Goal: Task Accomplishment & Management: Use online tool/utility

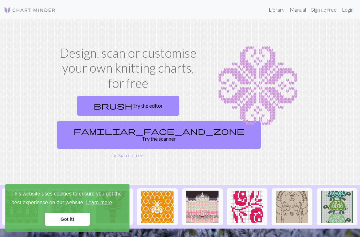
click at [114, 107] on span "brush" at bounding box center [113, 105] width 39 height 9
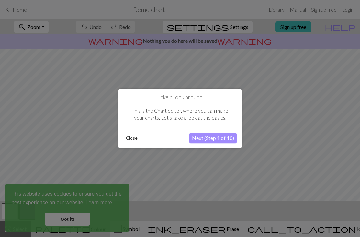
click at [62, 220] on div at bounding box center [180, 118] width 360 height 237
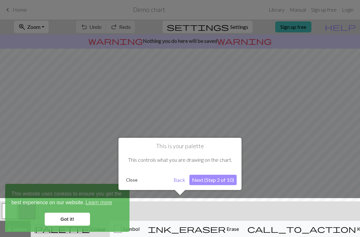
click at [64, 219] on div at bounding box center [180, 219] width 367 height 42
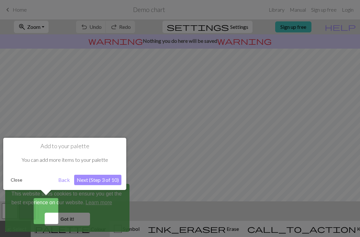
click at [68, 223] on div at bounding box center [180, 118] width 360 height 237
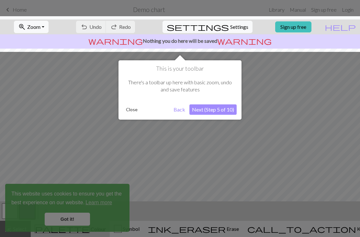
click at [83, 216] on div at bounding box center [180, 118] width 360 height 237
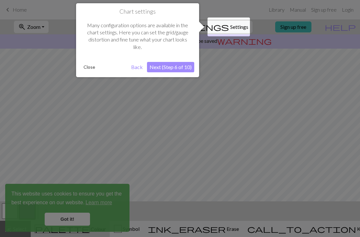
click at [71, 217] on div at bounding box center [180, 118] width 360 height 237
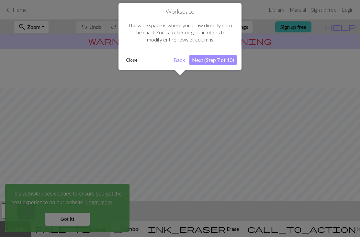
scroll to position [39, 0]
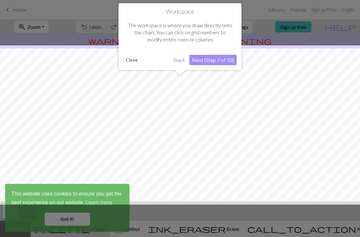
click at [139, 57] on button "Close" at bounding box center [131, 60] width 17 height 10
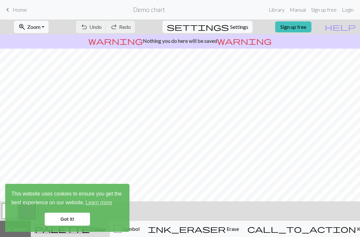
click at [79, 219] on link "Got it!" at bounding box center [67, 218] width 45 height 13
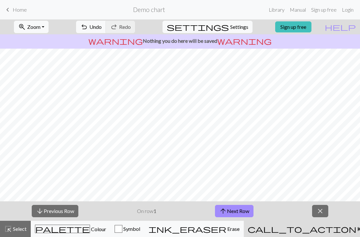
click at [244, 233] on button "ink_eraser Erase Erase" at bounding box center [193, 229] width 99 height 16
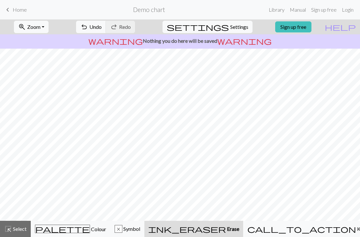
click at [233, 227] on span "Erase" at bounding box center [232, 228] width 13 height 6
click at [233, 228] on span "Erase" at bounding box center [232, 228] width 13 height 6
click at [234, 29] on span "Settings" at bounding box center [239, 27] width 18 height 8
select select "aran"
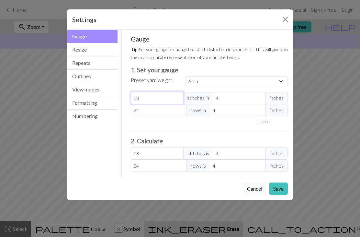
click at [152, 100] on input "18" at bounding box center [157, 98] width 53 height 12
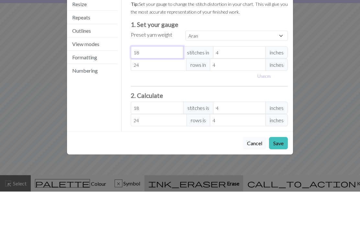
type input "1"
select select "custom"
type input "1"
type input "0"
type input "2"
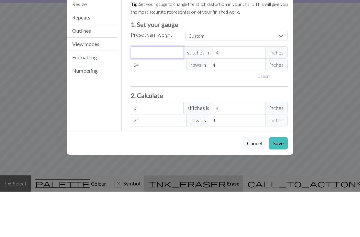
type input "2"
type input "22"
click at [154, 104] on input "24" at bounding box center [159, 110] width 56 height 12
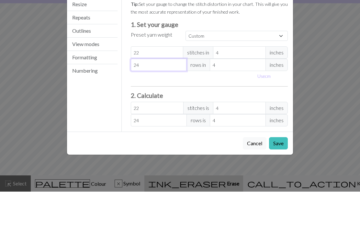
type input "2"
type input "0"
type input "1"
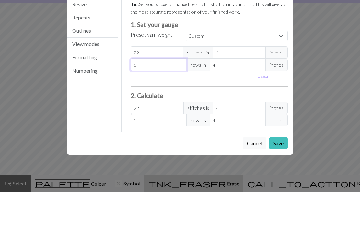
type input "14"
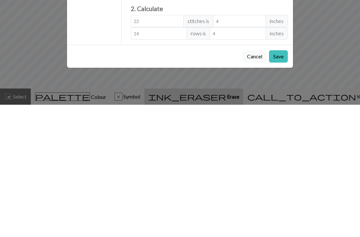
type input "14"
click at [281, 182] on button "Save" at bounding box center [278, 188] width 19 height 12
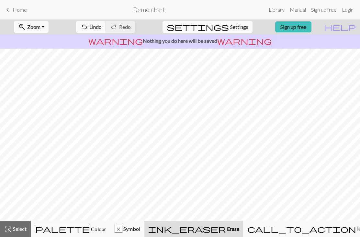
click at [232, 30] on span "Settings" at bounding box center [239, 27] width 18 height 8
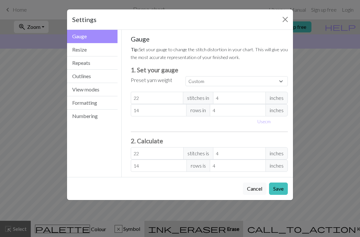
click at [77, 48] on button "Resize" at bounding box center [92, 49] width 51 height 13
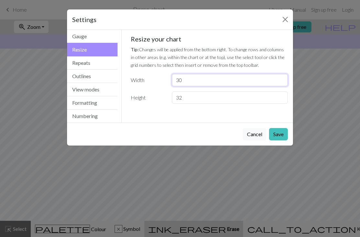
click at [192, 84] on input "30" at bounding box center [230, 80] width 116 height 12
type input "3"
type input "22"
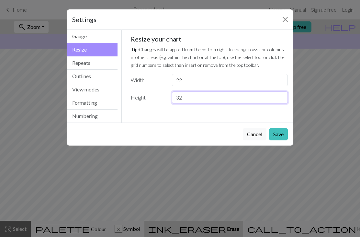
click at [196, 95] on input "32" at bounding box center [230, 97] width 116 height 12
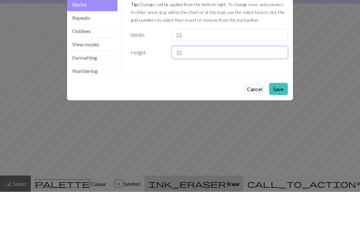
type input "3"
type input "14"
click at [281, 128] on button "Save" at bounding box center [278, 134] width 19 height 12
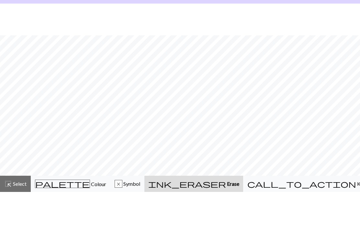
scroll to position [7, 0]
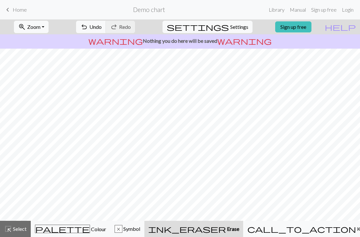
click at [238, 29] on span "Settings" at bounding box center [239, 27] width 18 height 8
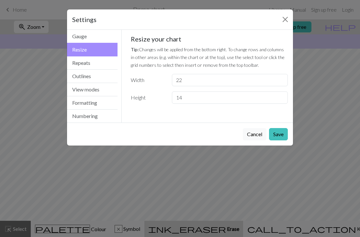
click at [83, 64] on button "Repeats" at bounding box center [92, 62] width 51 height 13
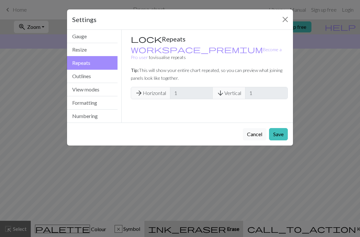
click at [75, 80] on button "Outlines" at bounding box center [92, 76] width 51 height 13
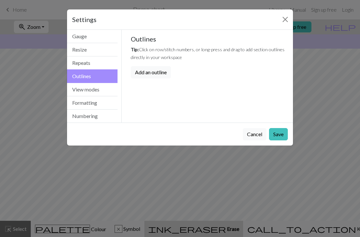
click at [79, 89] on button "View modes" at bounding box center [92, 89] width 51 height 13
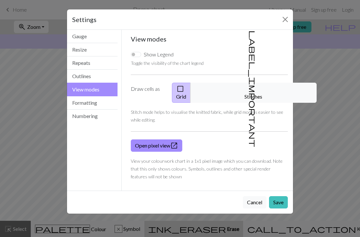
click at [76, 104] on button "Formatting" at bounding box center [92, 102] width 51 height 13
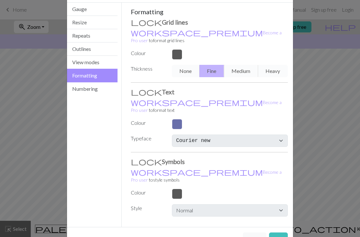
scroll to position [26, 0]
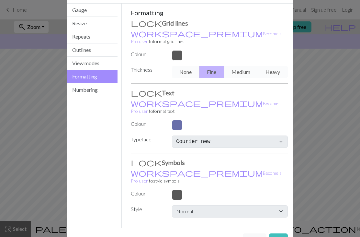
click at [81, 95] on button "Numbering" at bounding box center [92, 89] width 51 height 13
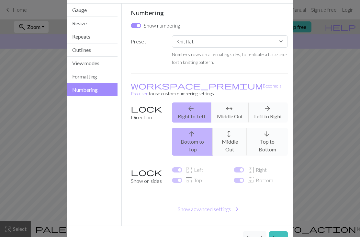
click at [281, 231] on button "Save" at bounding box center [278, 237] width 19 height 12
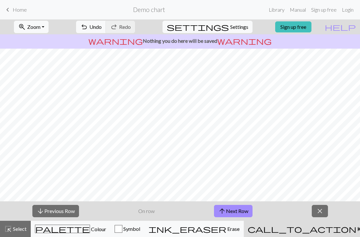
click at [140, 226] on span "Symbol" at bounding box center [131, 228] width 18 height 6
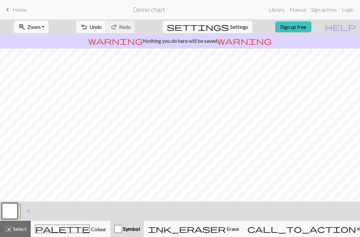
click at [140, 230] on span "Symbol" at bounding box center [131, 228] width 18 height 6
click at [122, 229] on div "button" at bounding box center [118, 229] width 8 height 8
click at [122, 228] on div "button" at bounding box center [118, 229] width 8 height 8
click at [122, 227] on div "button" at bounding box center [118, 229] width 8 height 8
click at [90, 227] on div "palette Colour Colour" at bounding box center [70, 228] width 71 height 8
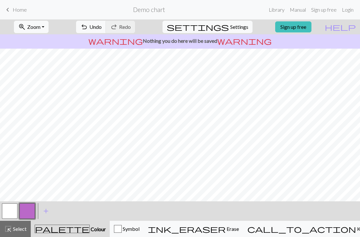
click at [10, 211] on button "button" at bounding box center [10, 211] width 16 height 16
click at [122, 229] on div "button" at bounding box center [118, 229] width 8 height 8
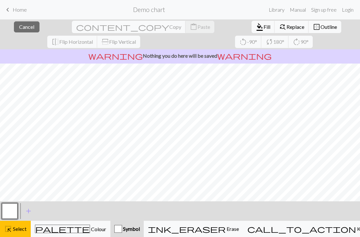
click at [90, 231] on span "Colour" at bounding box center [98, 229] width 16 height 6
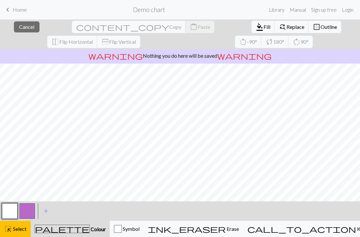
click at [10, 209] on button "button" at bounding box center [10, 211] width 16 height 16
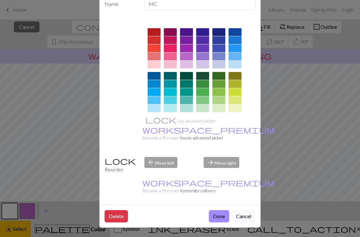
scroll to position [37, 0]
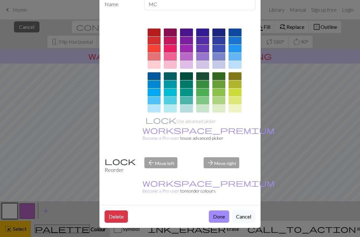
click at [220, 216] on button "Done" at bounding box center [219, 216] width 20 height 12
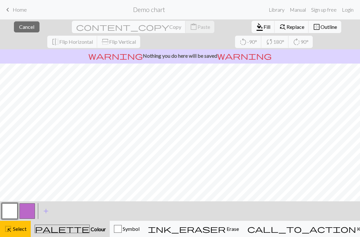
click at [13, 210] on button "button" at bounding box center [10, 211] width 16 height 16
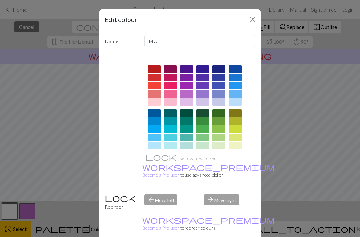
click at [256, 18] on button "Close" at bounding box center [253, 19] width 10 height 10
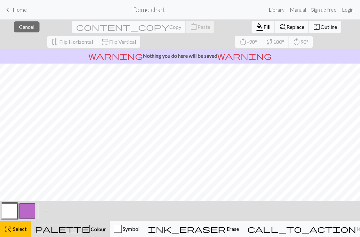
click at [12, 212] on button "button" at bounding box center [10, 211] width 16 height 16
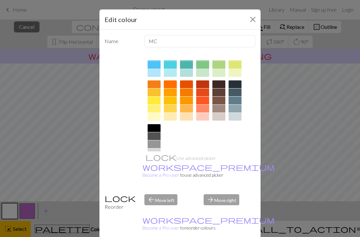
scroll to position [72, 0]
click at [224, 211] on div "arrow_forward Move right" at bounding box center [230, 202] width 60 height 17
click at [226, 211] on div "arrow_forward Move right" at bounding box center [230, 202] width 60 height 17
click at [255, 21] on button "Close" at bounding box center [253, 19] width 10 height 10
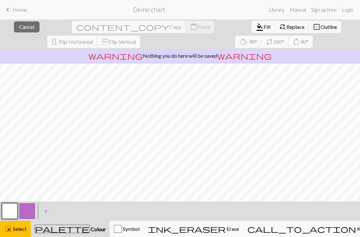
click at [9, 212] on button "button" at bounding box center [10, 211] width 16 height 16
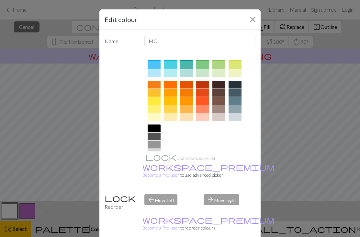
click at [255, 14] on button "Close" at bounding box center [253, 19] width 10 height 10
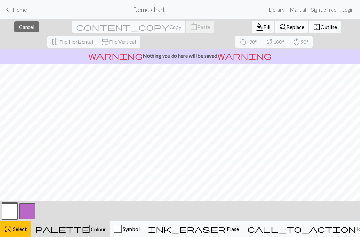
click at [321, 26] on span "Outline" at bounding box center [329, 27] width 17 height 6
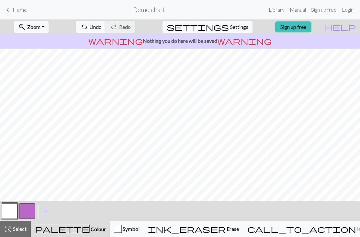
click at [21, 232] on div "highlight_alt Select Select" at bounding box center [15, 229] width 22 height 8
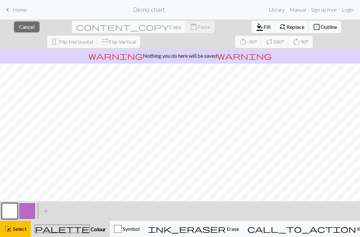
click at [122, 228] on div "button" at bounding box center [118, 229] width 8 height 8
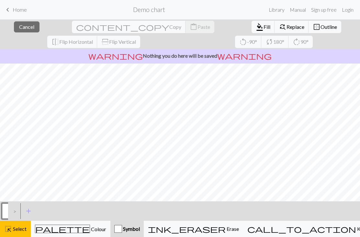
click at [140, 231] on span "Symbol" at bounding box center [131, 228] width 18 height 6
click at [140, 227] on span "Symbol" at bounding box center [131, 228] width 18 height 6
click at [122, 230] on div "button" at bounding box center [118, 229] width 8 height 8
click at [140, 226] on span "Symbol" at bounding box center [131, 228] width 18 height 6
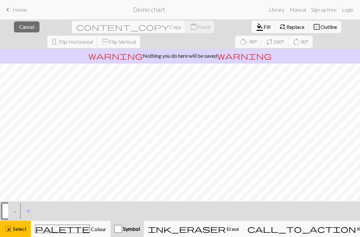
click at [140, 231] on span "Symbol" at bounding box center [131, 228] width 18 height 6
click at [140, 230] on span "Symbol" at bounding box center [131, 228] width 18 height 6
click at [140, 225] on span "Symbol" at bounding box center [131, 228] width 18 height 6
click at [144, 224] on button "Symbol" at bounding box center [126, 229] width 33 height 16
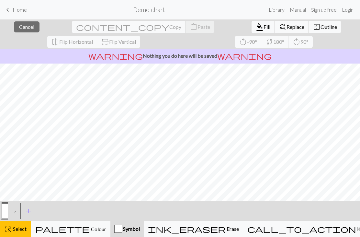
click at [321, 29] on span "Outline" at bounding box center [329, 27] width 17 height 6
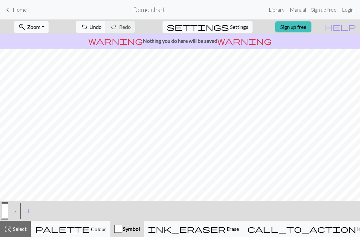
click at [140, 228] on span "Symbol" at bounding box center [131, 228] width 18 height 6
click at [122, 227] on div "button" at bounding box center [118, 229] width 8 height 8
click at [122, 230] on div "button" at bounding box center [118, 229] width 8 height 8
click at [15, 233] on button "highlight_alt Select Select" at bounding box center [15, 229] width 31 height 16
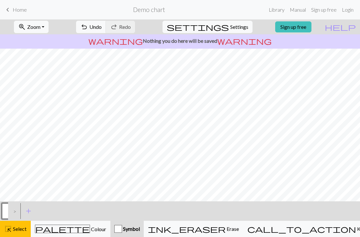
click at [122, 228] on div "button" at bounding box center [118, 229] width 8 height 8
